Goal: Task Accomplishment & Management: Complete application form

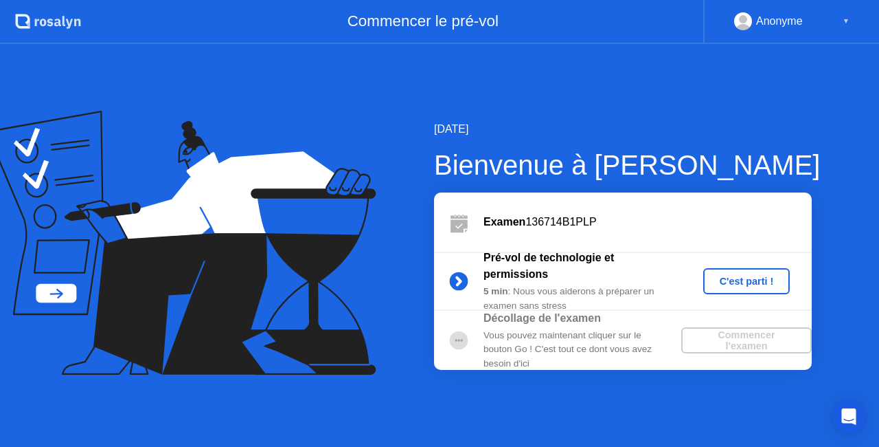
click at [731, 277] on div "C'est parti !" at bounding box center [747, 281] width 76 height 11
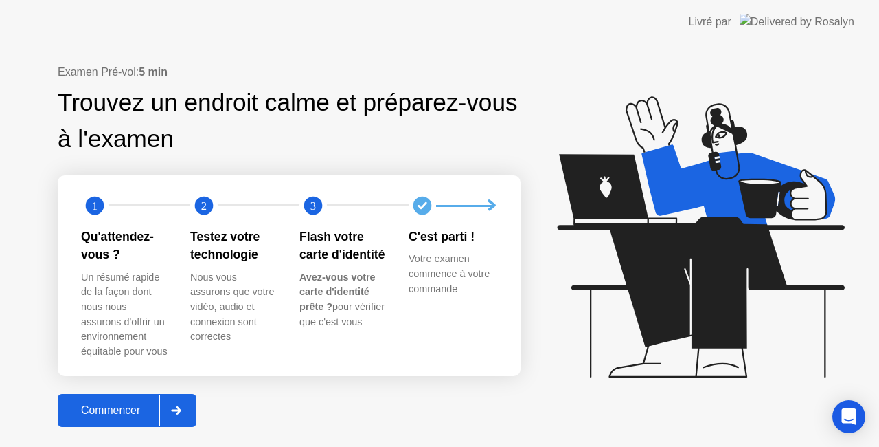
click at [131, 405] on div "Commencer" at bounding box center [111, 410] width 98 height 12
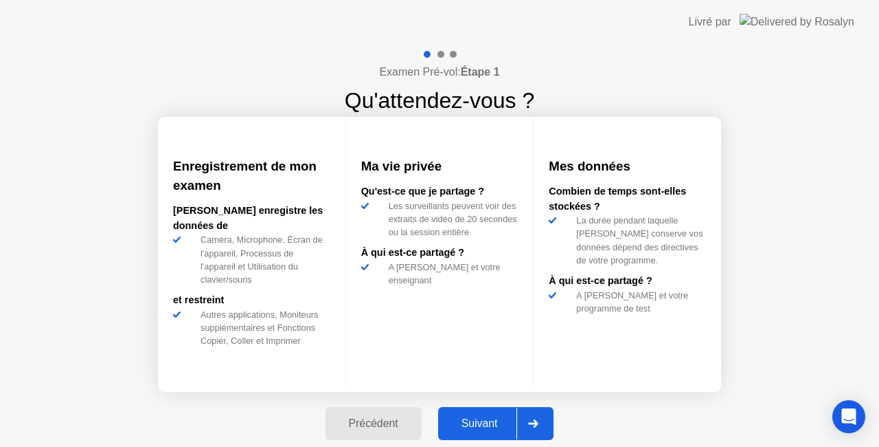
click at [495, 423] on div "Suivant" at bounding box center [479, 423] width 75 height 12
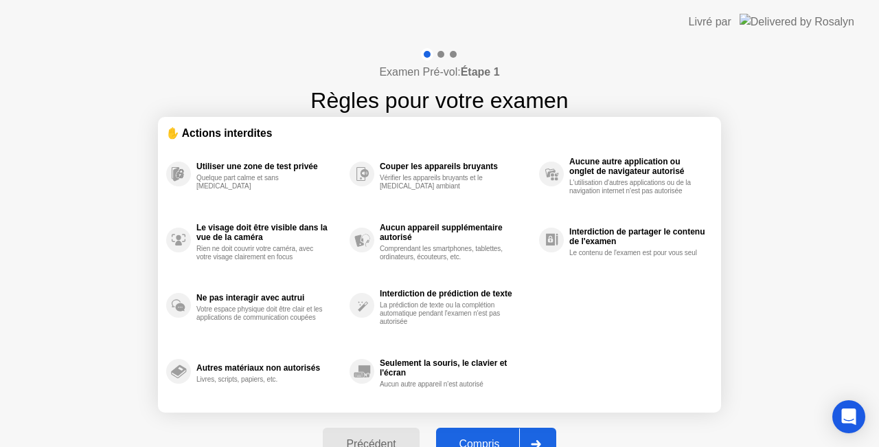
click at [480, 438] on div "Compris" at bounding box center [479, 444] width 79 height 12
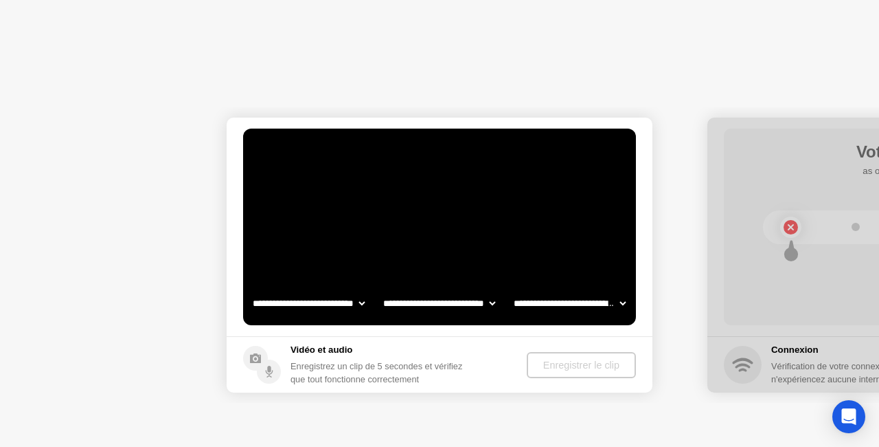
select select "**********"
select select "*******"
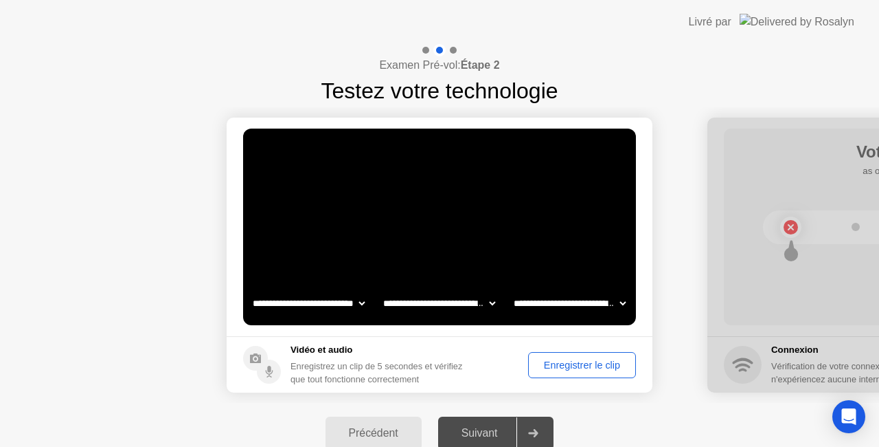
click at [548, 361] on div "Enregistrer le clip" at bounding box center [582, 364] width 98 height 11
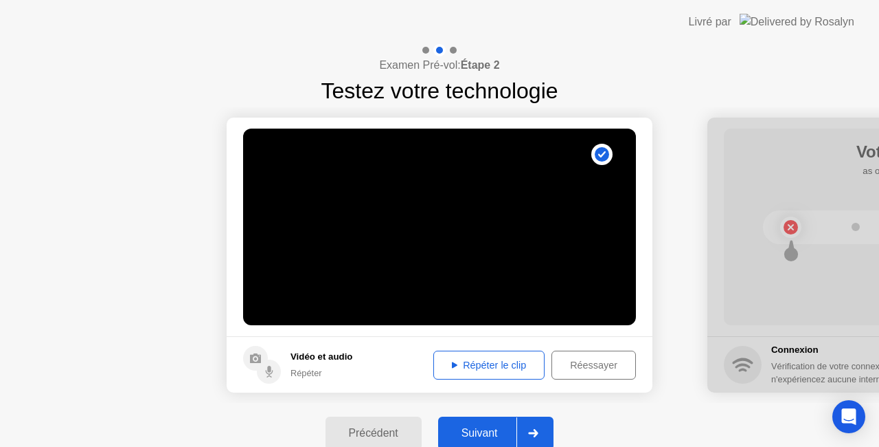
click at [504, 236] on video at bounding box center [439, 226] width 393 height 196
click at [452, 364] on icon at bounding box center [454, 364] width 5 height 6
click at [481, 427] on div "Suivant" at bounding box center [479, 433] width 75 height 12
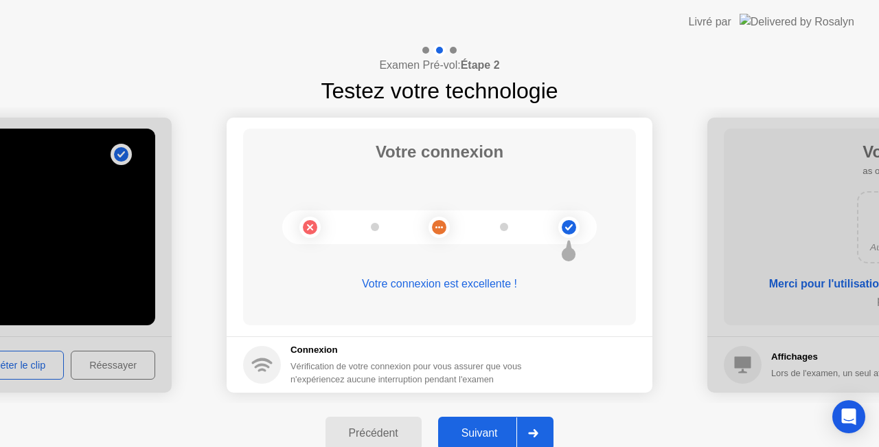
click at [484, 434] on div "Suivant" at bounding box center [479, 433] width 75 height 12
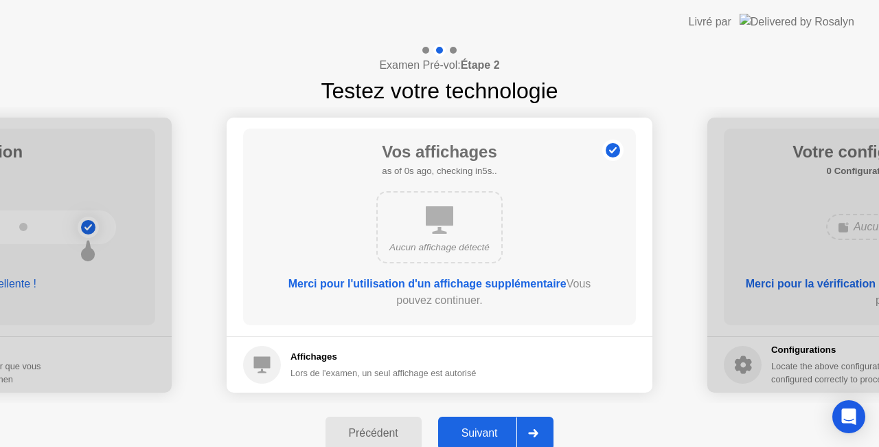
click at [488, 427] on div "Suivant" at bounding box center [479, 433] width 75 height 12
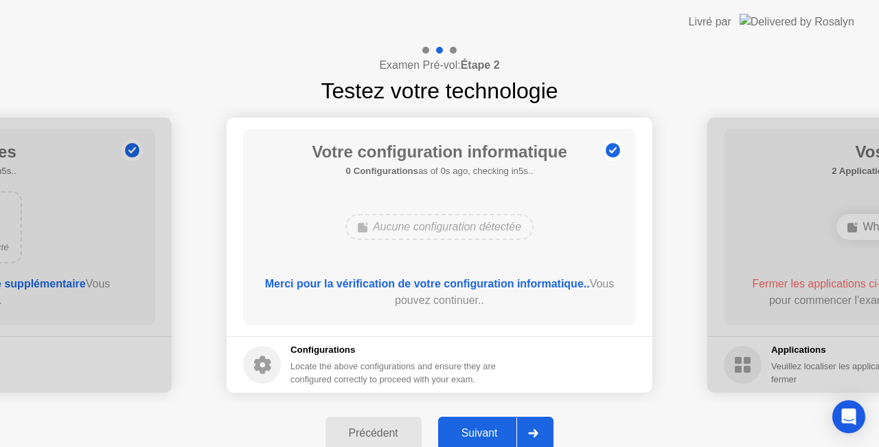
click at [488, 427] on div "Suivant" at bounding box center [479, 433] width 75 height 12
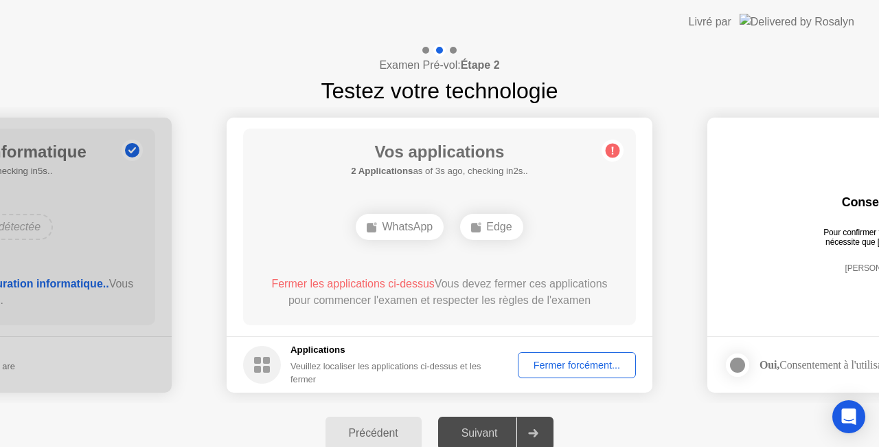
click at [490, 427] on div "Suivant" at bounding box center [479, 433] width 75 height 12
click at [570, 367] on div "Fermer forcément..." at bounding box center [577, 364] width 109 height 11
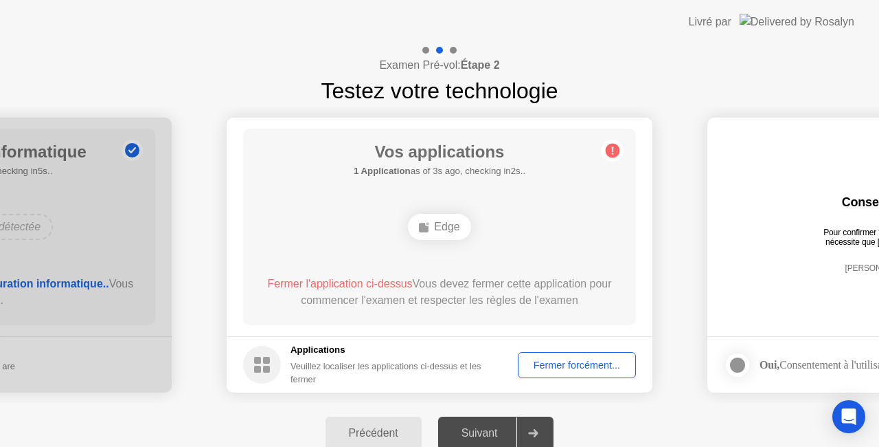
click at [568, 363] on div "Fermer forcément..." at bounding box center [577, 364] width 109 height 11
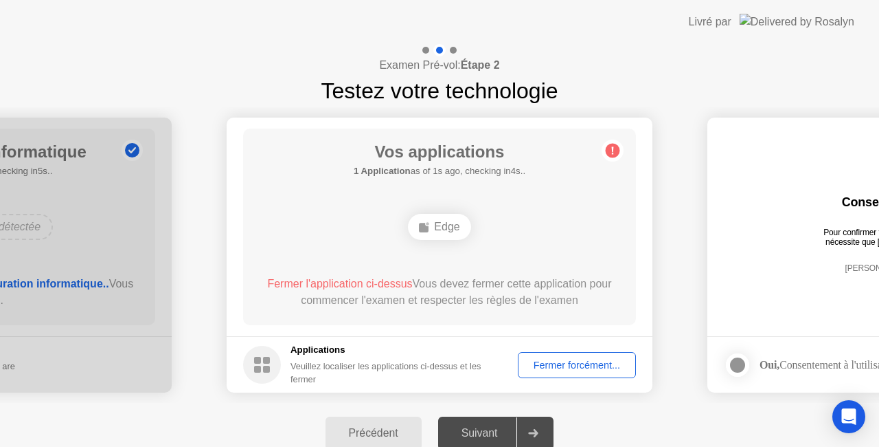
click at [561, 364] on div "Fermer forcément..." at bounding box center [577, 364] width 109 height 11
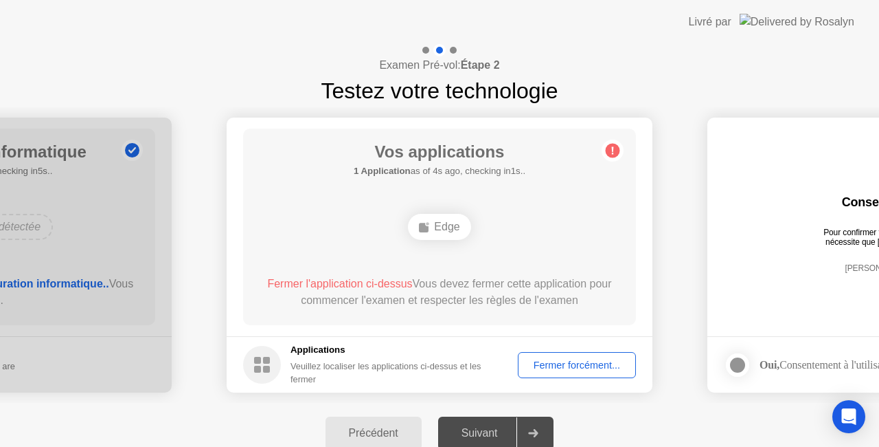
click at [536, 434] on icon at bounding box center [533, 433] width 10 height 8
click at [488, 434] on div "Suivant" at bounding box center [479, 433] width 75 height 12
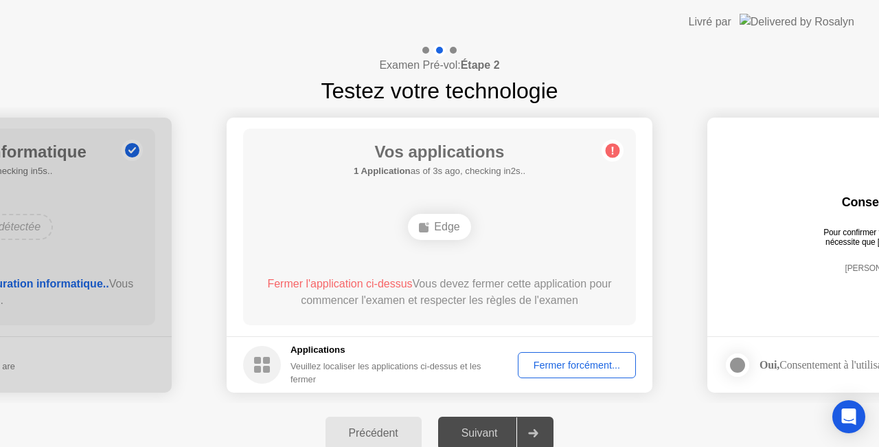
click at [576, 367] on div "Fermer forcément..." at bounding box center [577, 364] width 109 height 11
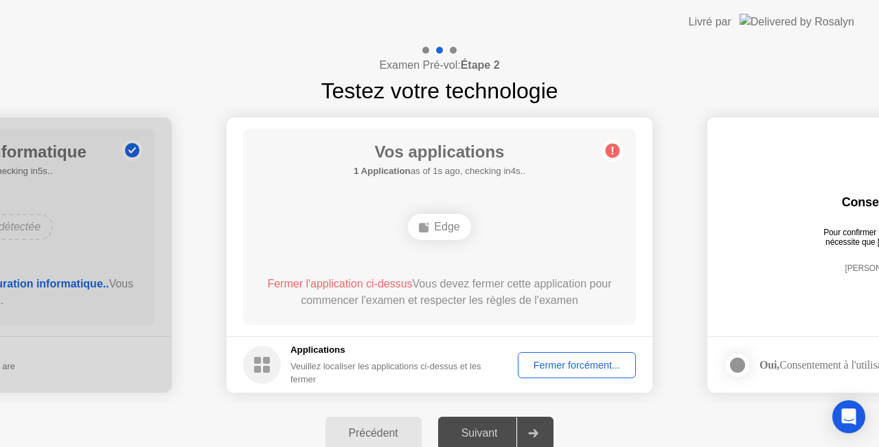
click at [503, 437] on div "Suivant" at bounding box center [479, 433] width 75 height 12
click at [497, 430] on div "Suivant" at bounding box center [479, 433] width 75 height 12
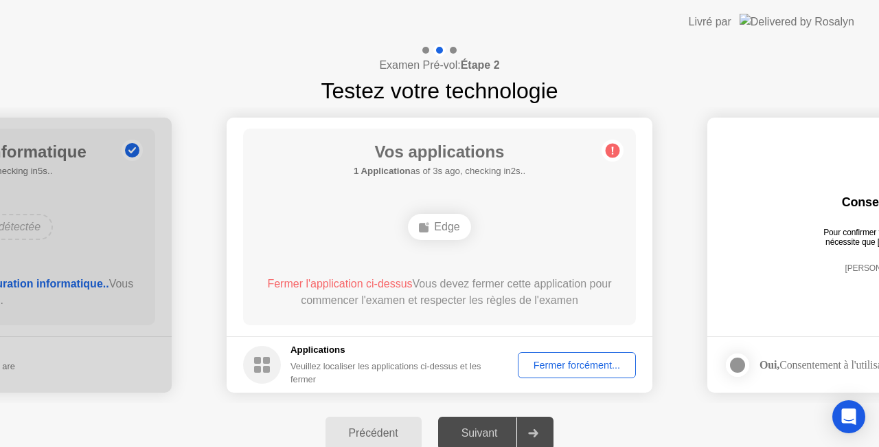
click at [497, 430] on div "Suivant" at bounding box center [479, 433] width 75 height 12
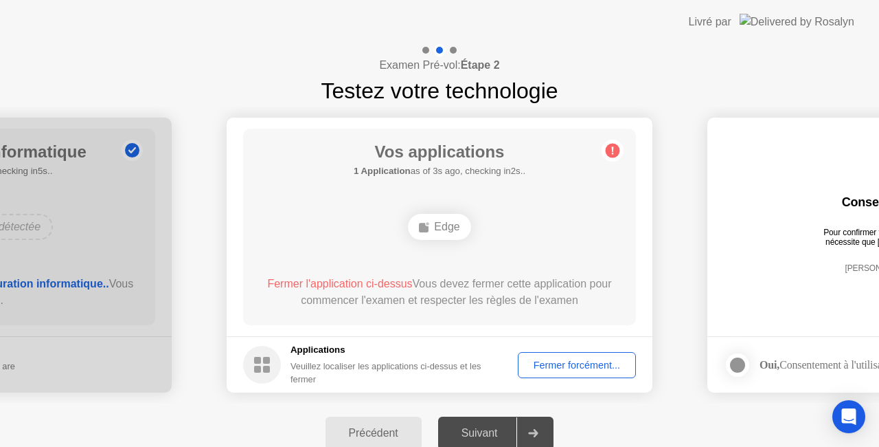
click at [611, 369] on div "Fermer forcément..." at bounding box center [577, 364] width 109 height 11
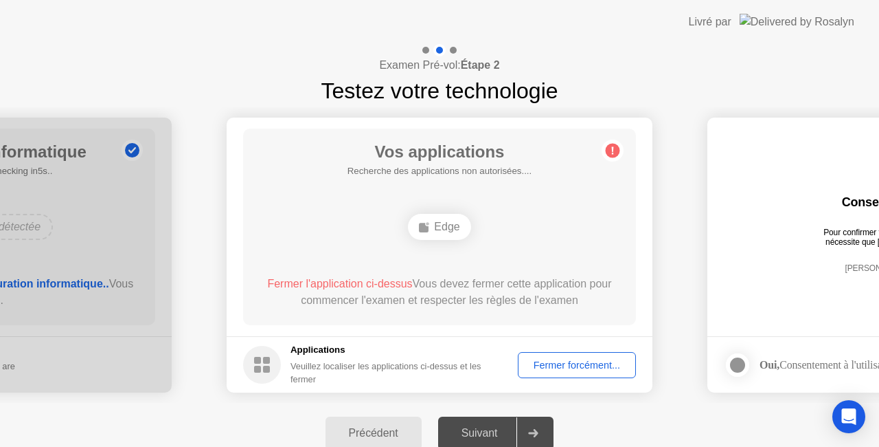
click at [535, 427] on div at bounding box center [533, 433] width 33 height 32
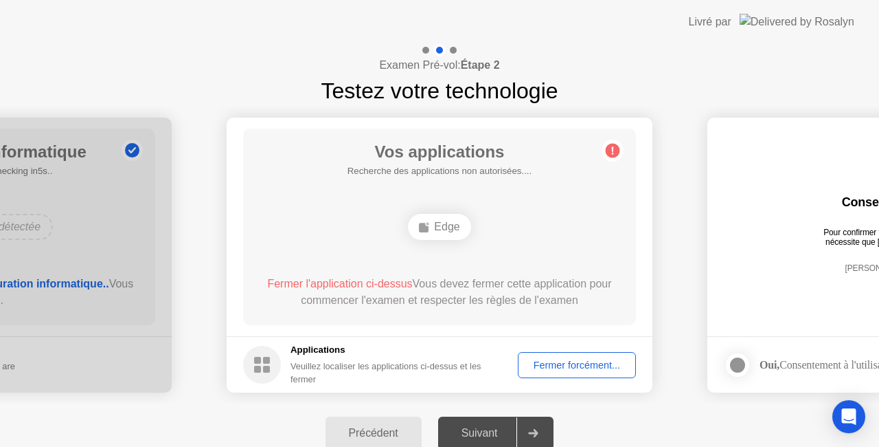
click at [607, 150] on circle at bounding box center [613, 151] width 14 height 14
click at [844, 417] on icon "Open Intercom Messenger" at bounding box center [849, 416] width 16 height 18
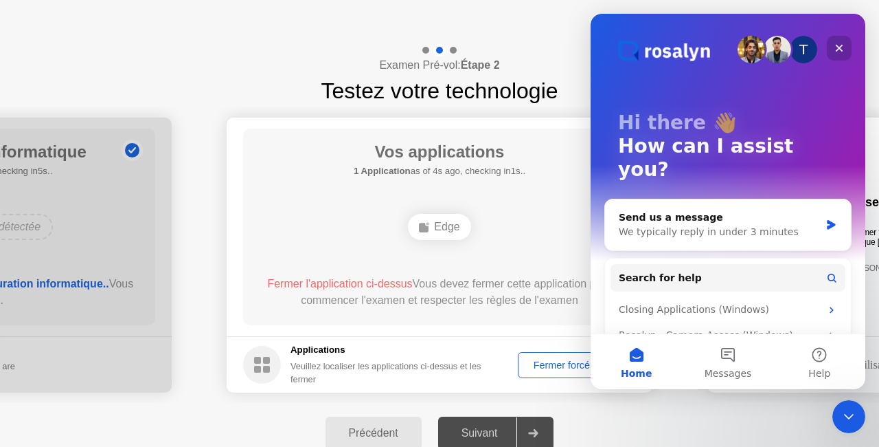
click at [841, 48] on icon "Close" at bounding box center [839, 48] width 11 height 11
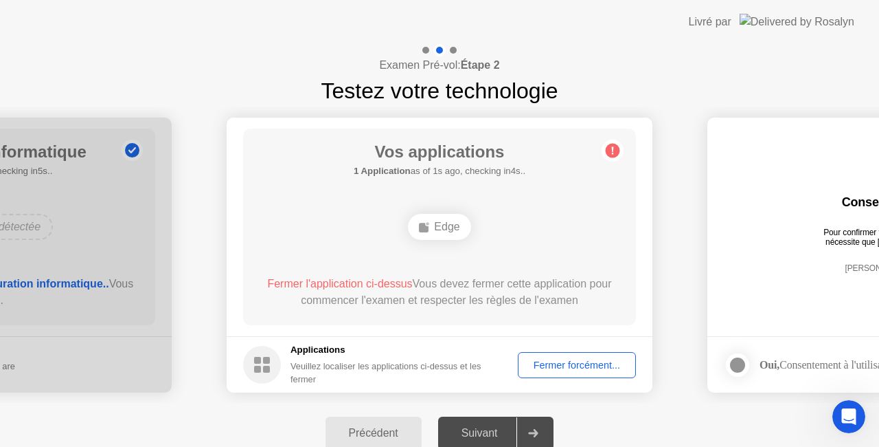
click at [609, 148] on circle at bounding box center [613, 151] width 14 height 14
drag, startPoint x: 680, startPoint y: 352, endPoint x: 684, endPoint y: 401, distance: 48.2
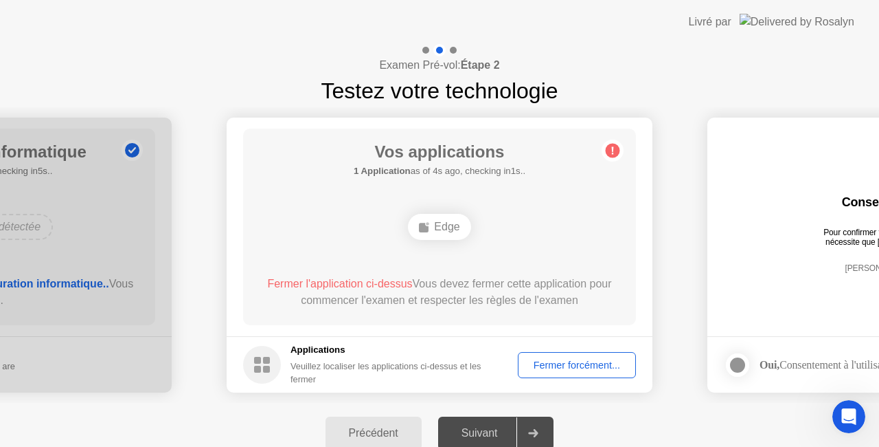
drag, startPoint x: 879, startPoint y: 285, endPoint x: 879, endPoint y: 377, distance: 92.1
click at [693, 45] on div "Examen Pré-vol: Étape 2 Testez votre technologie" at bounding box center [439, 75] width 879 height 63
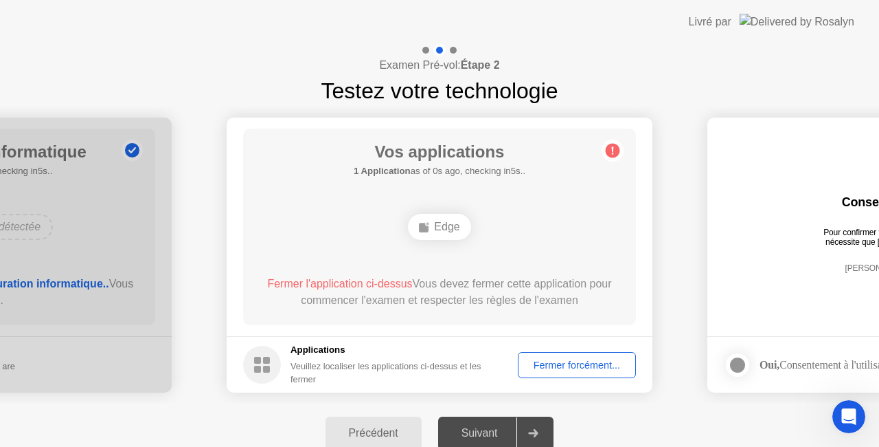
click at [592, 361] on div "Fermer forcément..." at bounding box center [577, 364] width 109 height 11
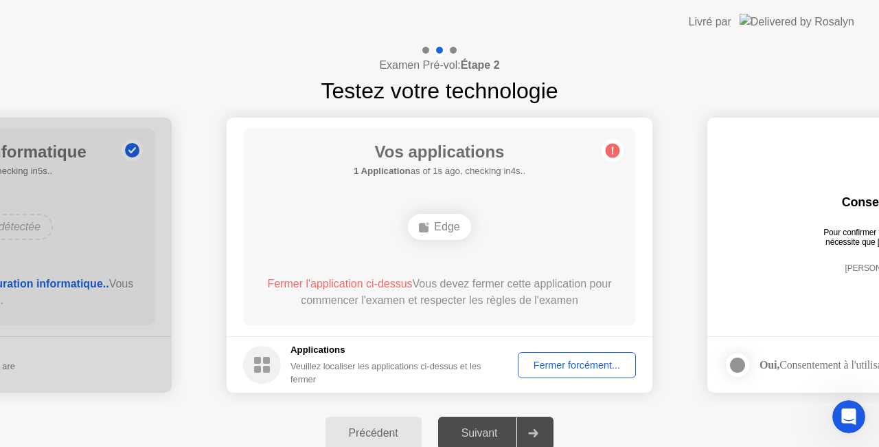
click at [566, 364] on div "Fermer forcément..." at bounding box center [577, 364] width 109 height 11
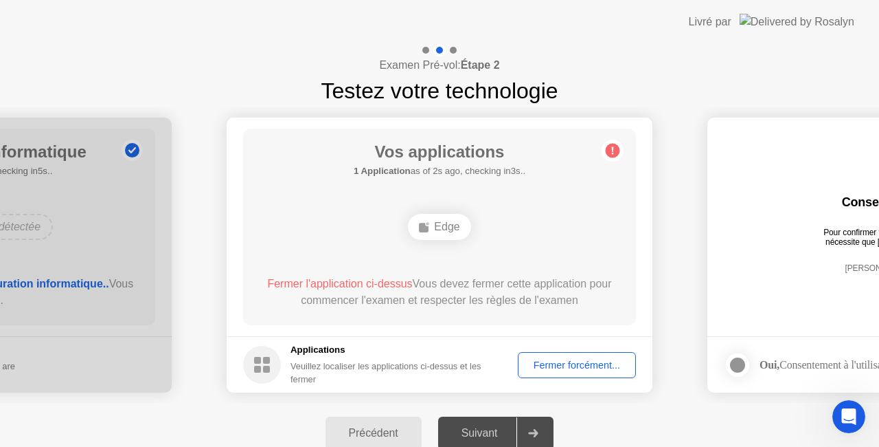
click at [532, 433] on icon at bounding box center [534, 433] width 10 height 8
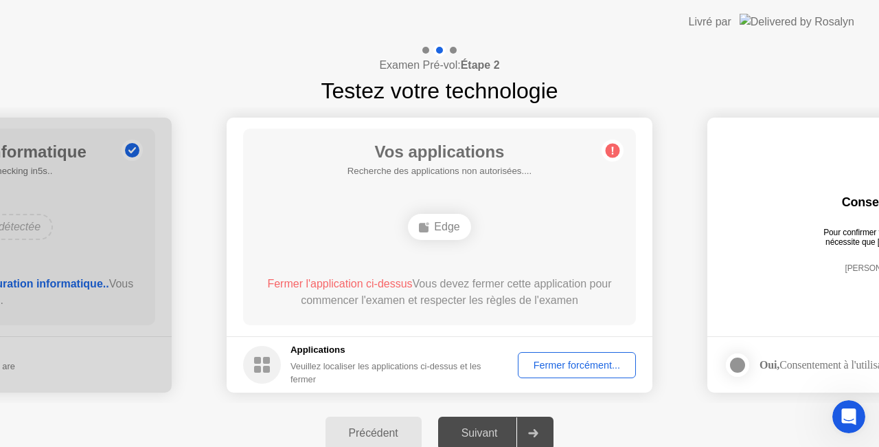
drag, startPoint x: 532, startPoint y: 433, endPoint x: 558, endPoint y: 355, distance: 82.3
click at [558, 355] on div "**********" at bounding box center [439, 253] width 879 height 419
click at [558, 359] on div "Fermer forcément..." at bounding box center [577, 364] width 109 height 11
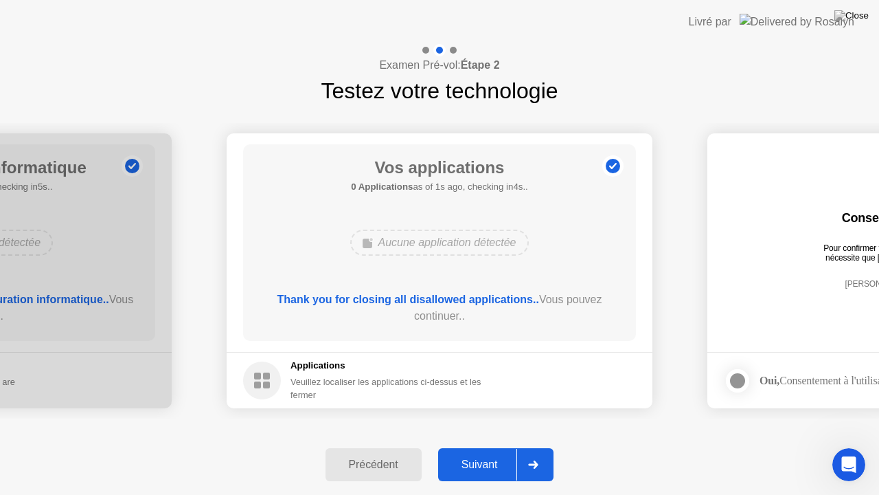
click at [500, 446] on div "Suivant" at bounding box center [479, 464] width 75 height 12
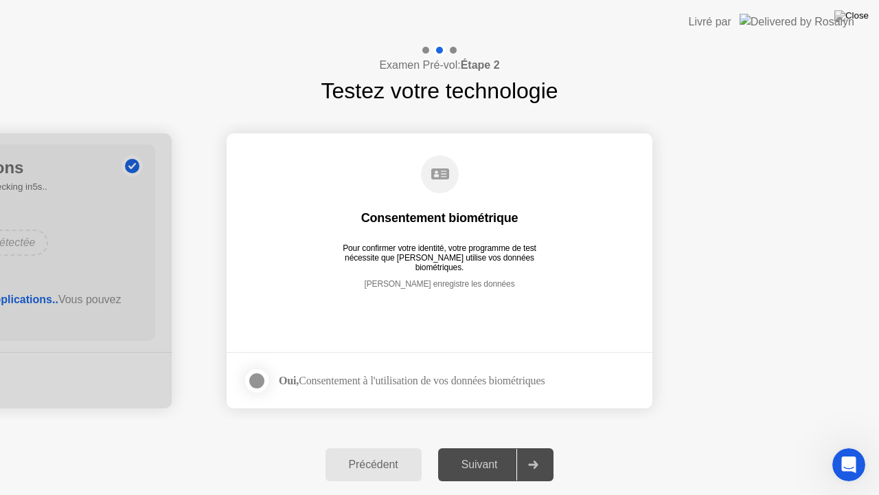
click at [257, 377] on div at bounding box center [257, 380] width 16 height 16
click at [473, 446] on div "Suivant" at bounding box center [479, 464] width 75 height 12
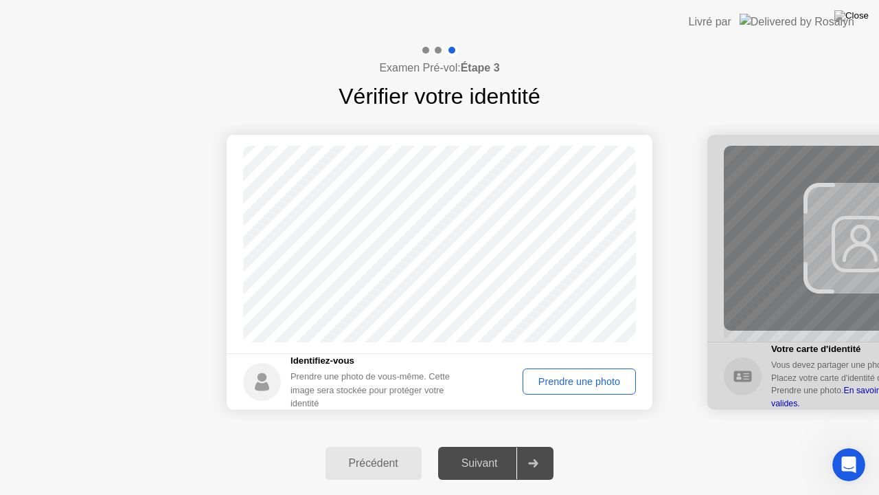
click at [567, 376] on div "Prendre une photo" at bounding box center [580, 381] width 104 height 11
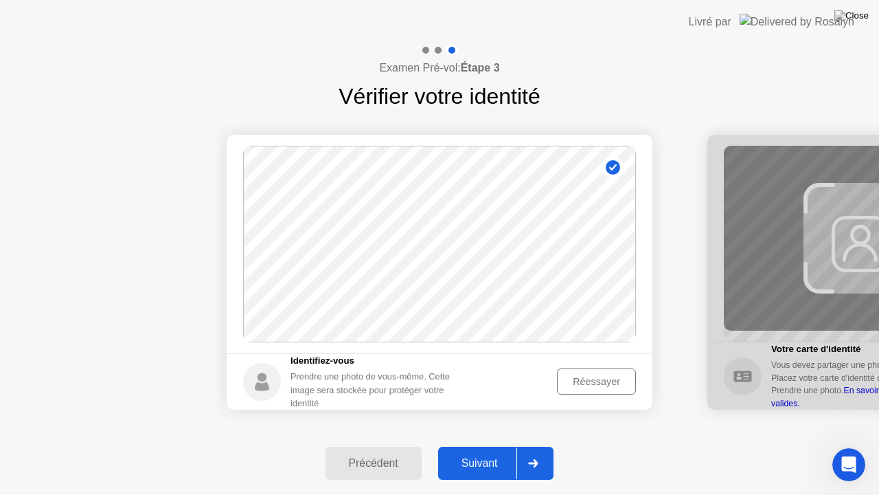
click at [581, 377] on div "Réessayer" at bounding box center [596, 381] width 69 height 11
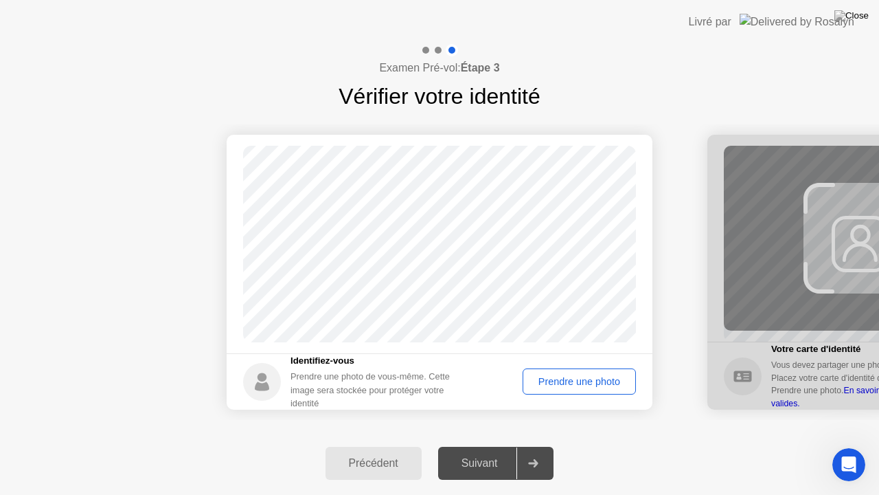
click at [574, 376] on div "Prendre une photo" at bounding box center [580, 381] width 104 height 11
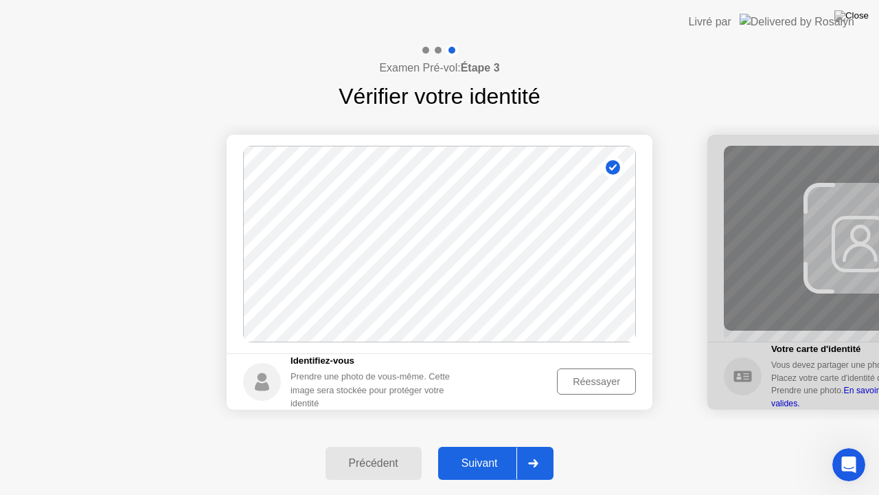
click at [484, 446] on button "Suivant" at bounding box center [496, 463] width 116 height 33
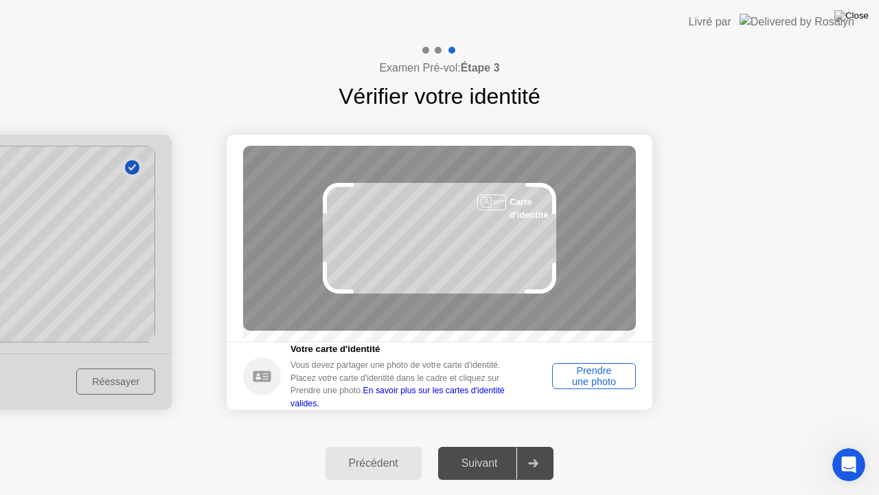
click at [591, 383] on div "Prendre une photo" at bounding box center [594, 376] width 74 height 22
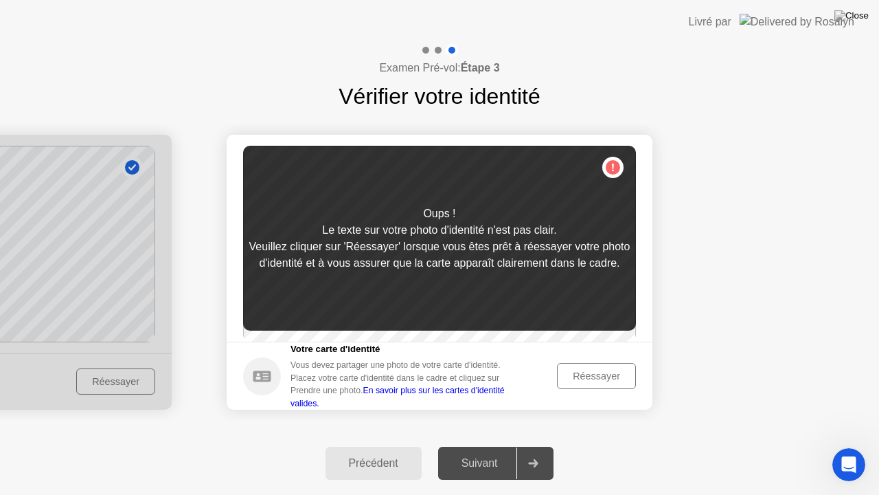
click at [599, 381] on div "Réessayer" at bounding box center [596, 375] width 69 height 11
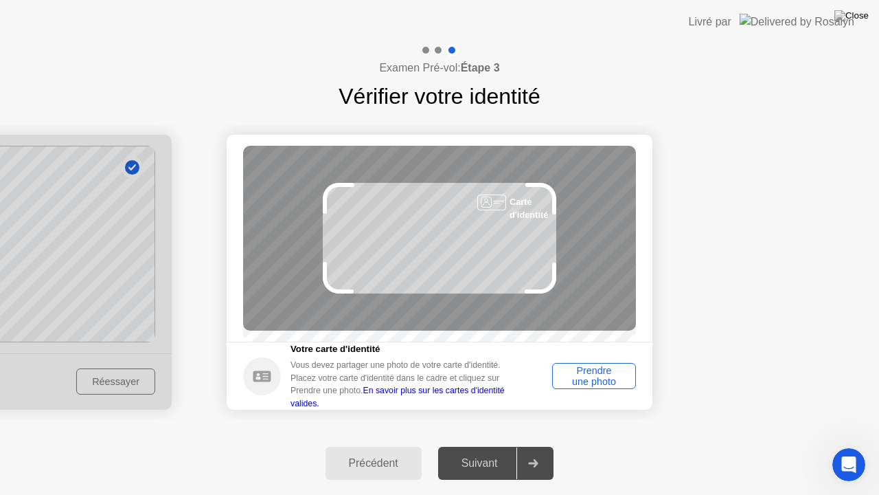
click at [588, 372] on div "Prendre une photo" at bounding box center [594, 376] width 74 height 22
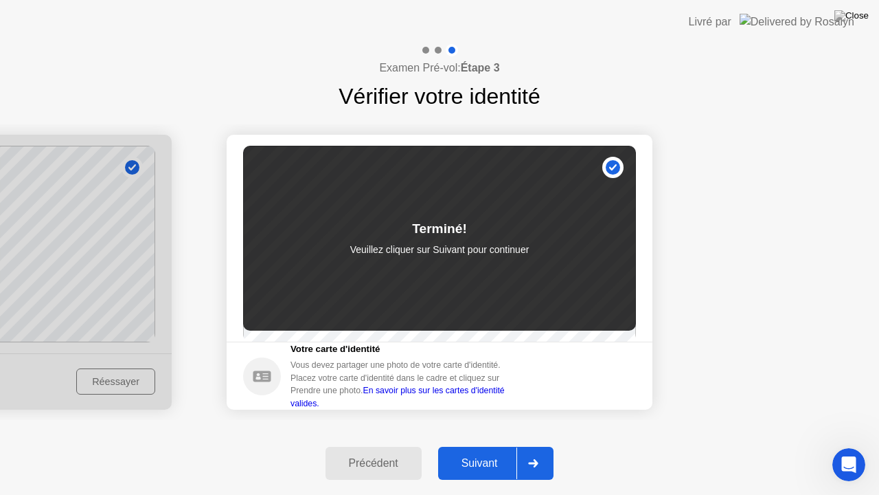
click at [488, 446] on div "Suivant" at bounding box center [479, 463] width 75 height 12
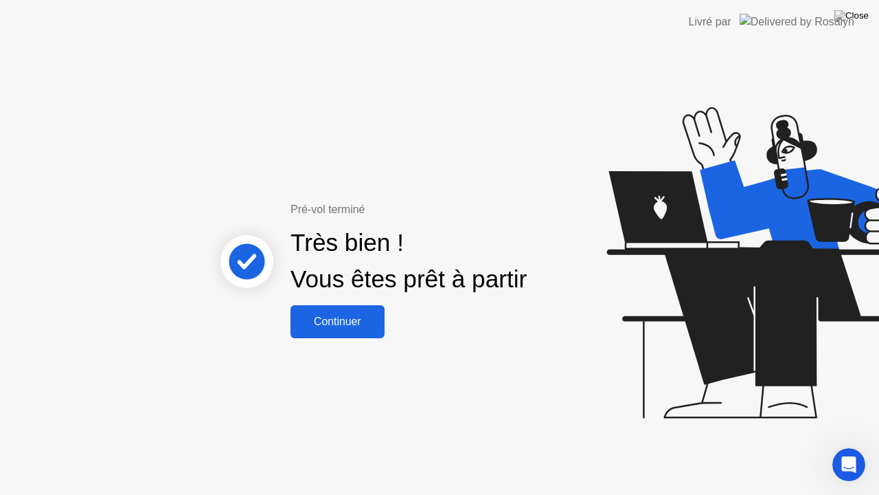
click at [350, 322] on div "Continuer" at bounding box center [338, 321] width 86 height 12
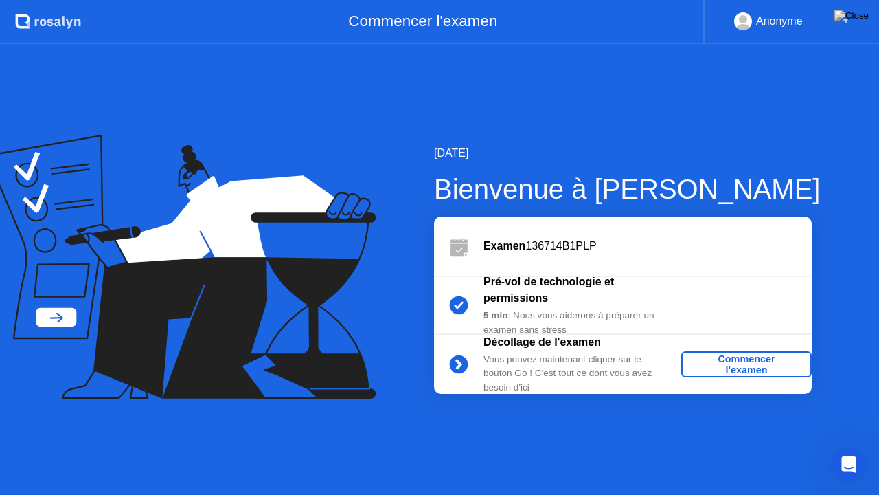
click at [740, 361] on div "Commencer l'examen" at bounding box center [747, 364] width 120 height 22
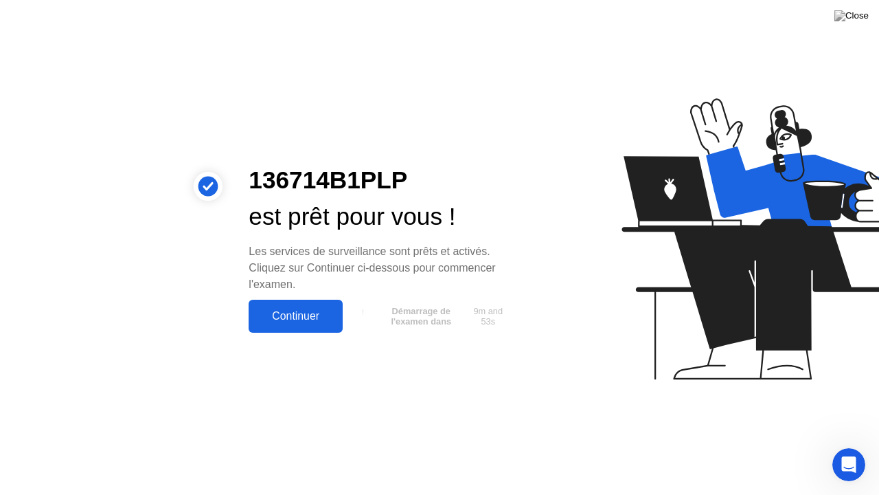
click at [306, 313] on div "Continuer" at bounding box center [296, 316] width 86 height 12
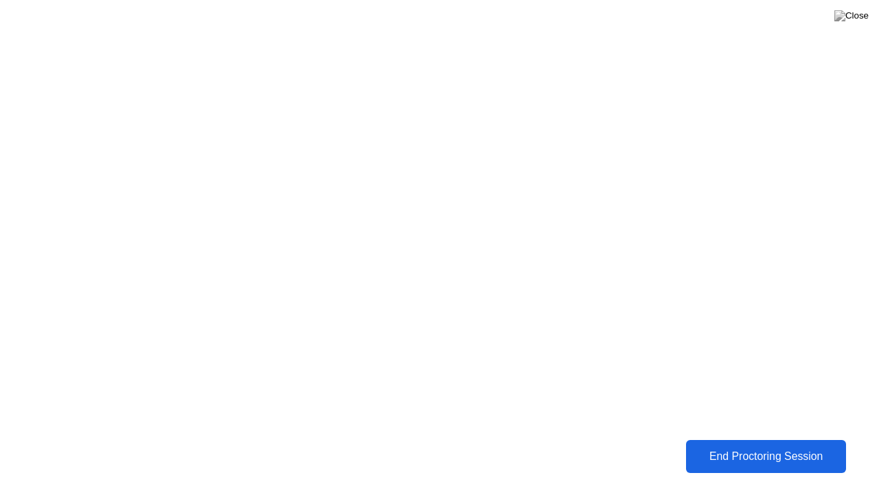
click at [757, 446] on div "End Proctoring Session" at bounding box center [766, 456] width 152 height 12
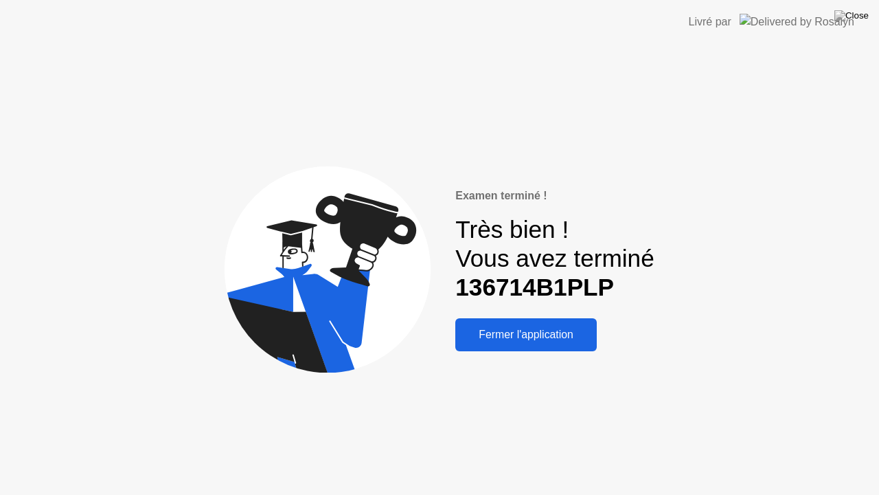
click at [537, 339] on div "Fermer l'application" at bounding box center [526, 334] width 133 height 12
